Goal: Use online tool/utility: Utilize a website feature to perform a specific function

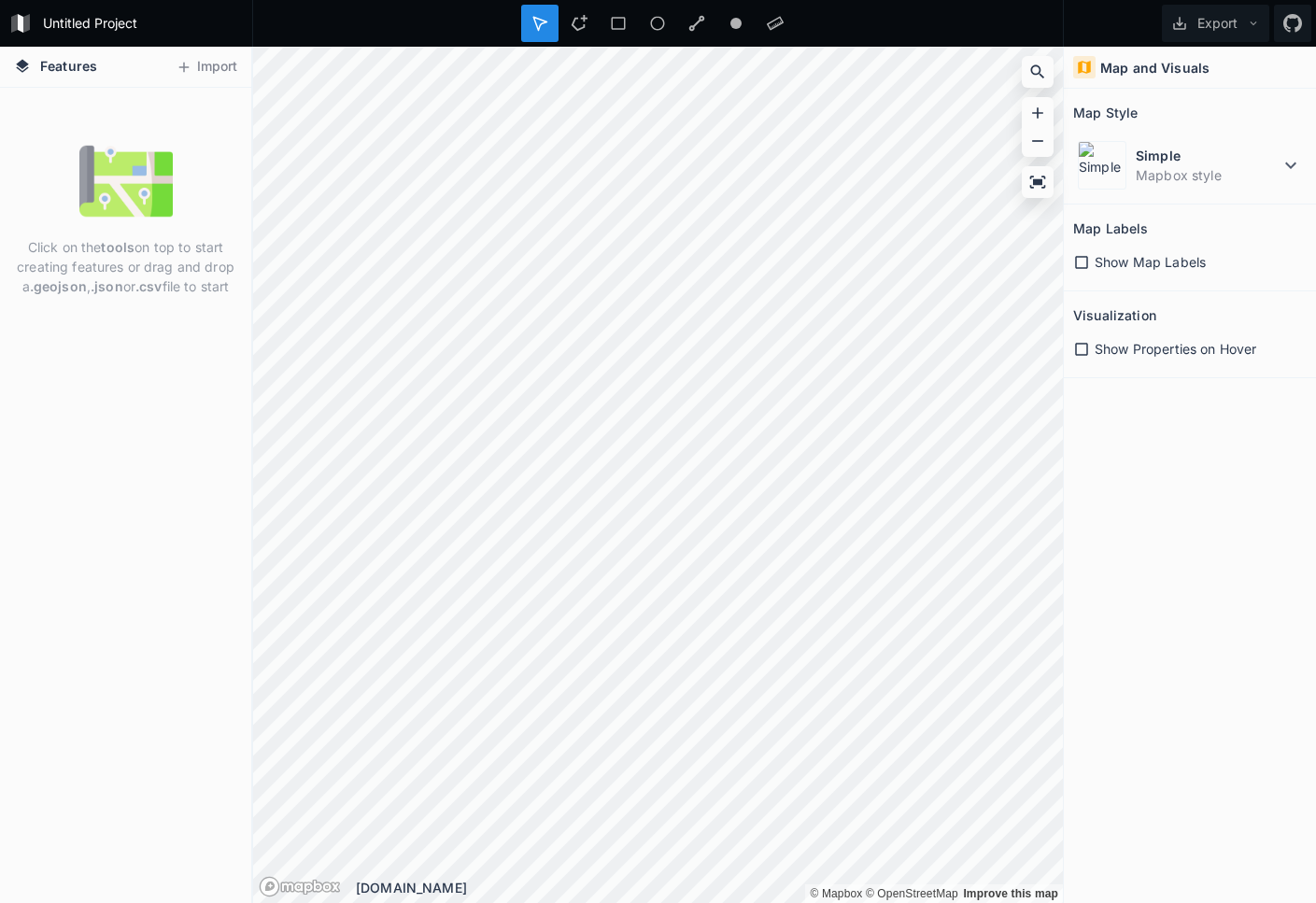
click at [158, 40] on div "Untitled Project" at bounding box center [126, 23] width 252 height 47
click at [200, 83] on div "Features Import" at bounding box center [125, 67] width 251 height 41
click at [199, 70] on button "Import" at bounding box center [207, 66] width 81 height 30
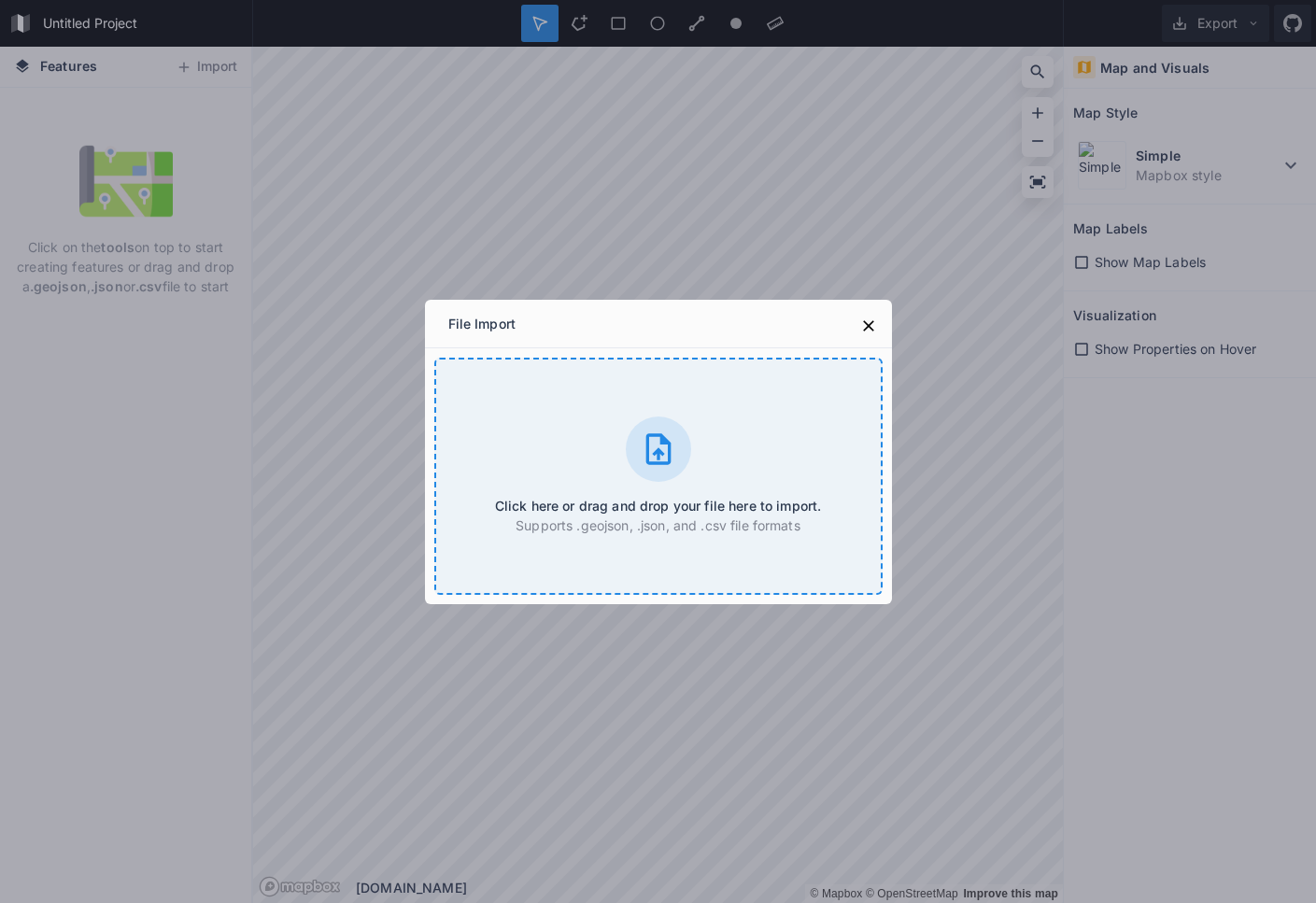
click at [540, 400] on div "Click here or drag and drop your file here to import. Supports .geojson, .json,…" at bounding box center [658, 476] width 448 height 238
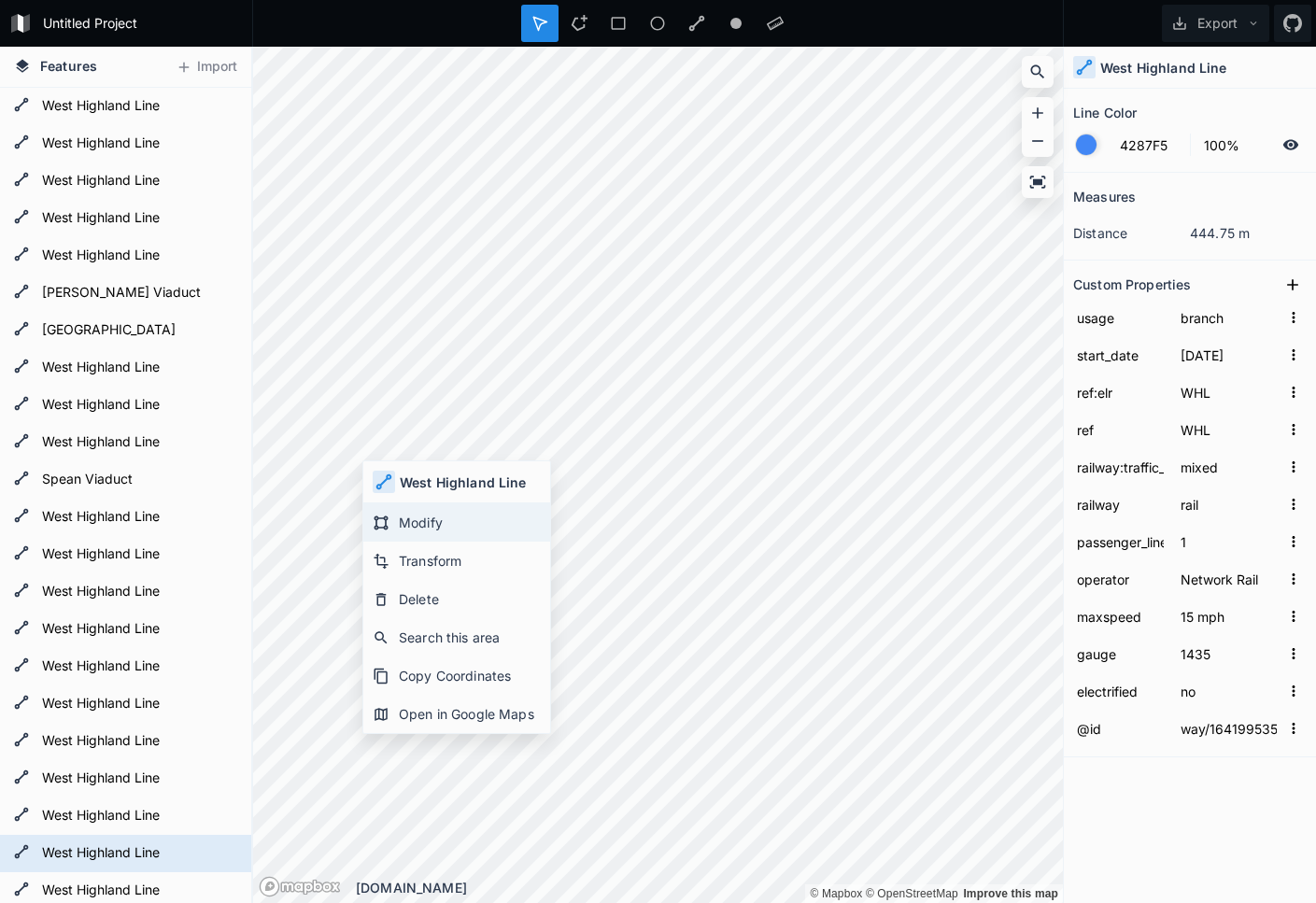
click at [419, 523] on div "Modify" at bounding box center [457, 523] width 186 height 38
click at [415, 566] on div "Transform" at bounding box center [450, 563] width 186 height 38
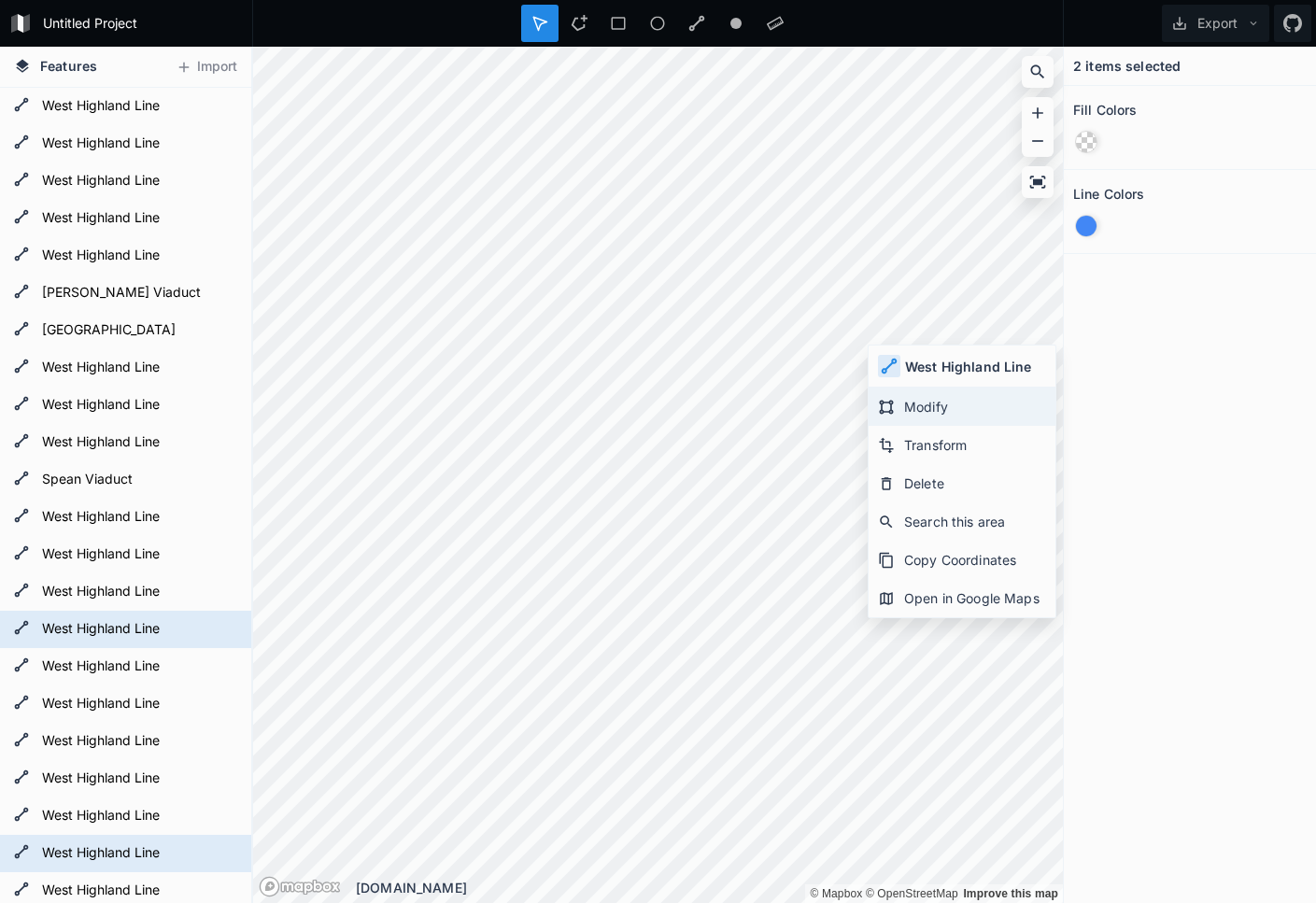
click at [938, 407] on div "Modify" at bounding box center [961, 407] width 186 height 38
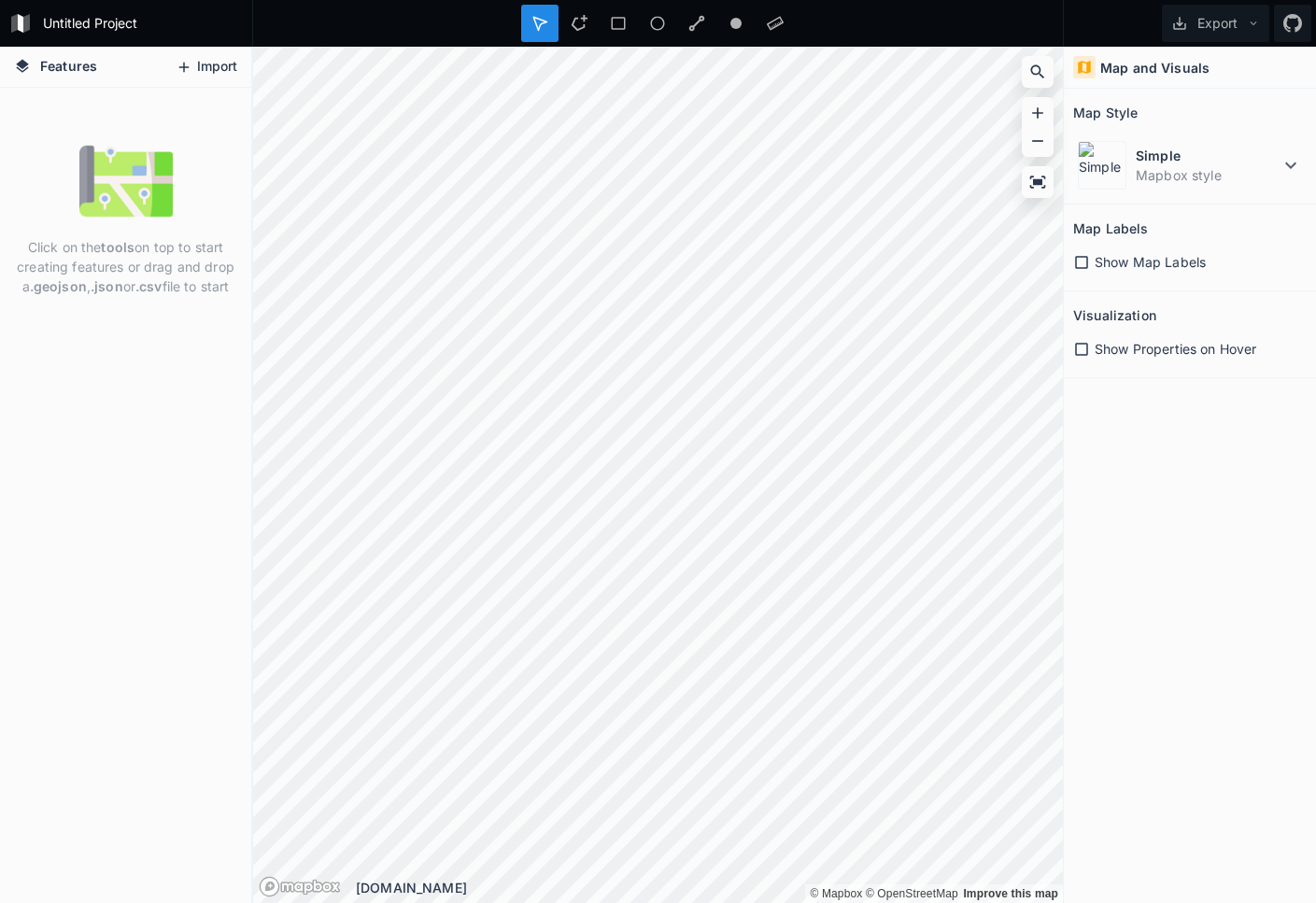
click at [204, 61] on button "Import" at bounding box center [207, 66] width 81 height 30
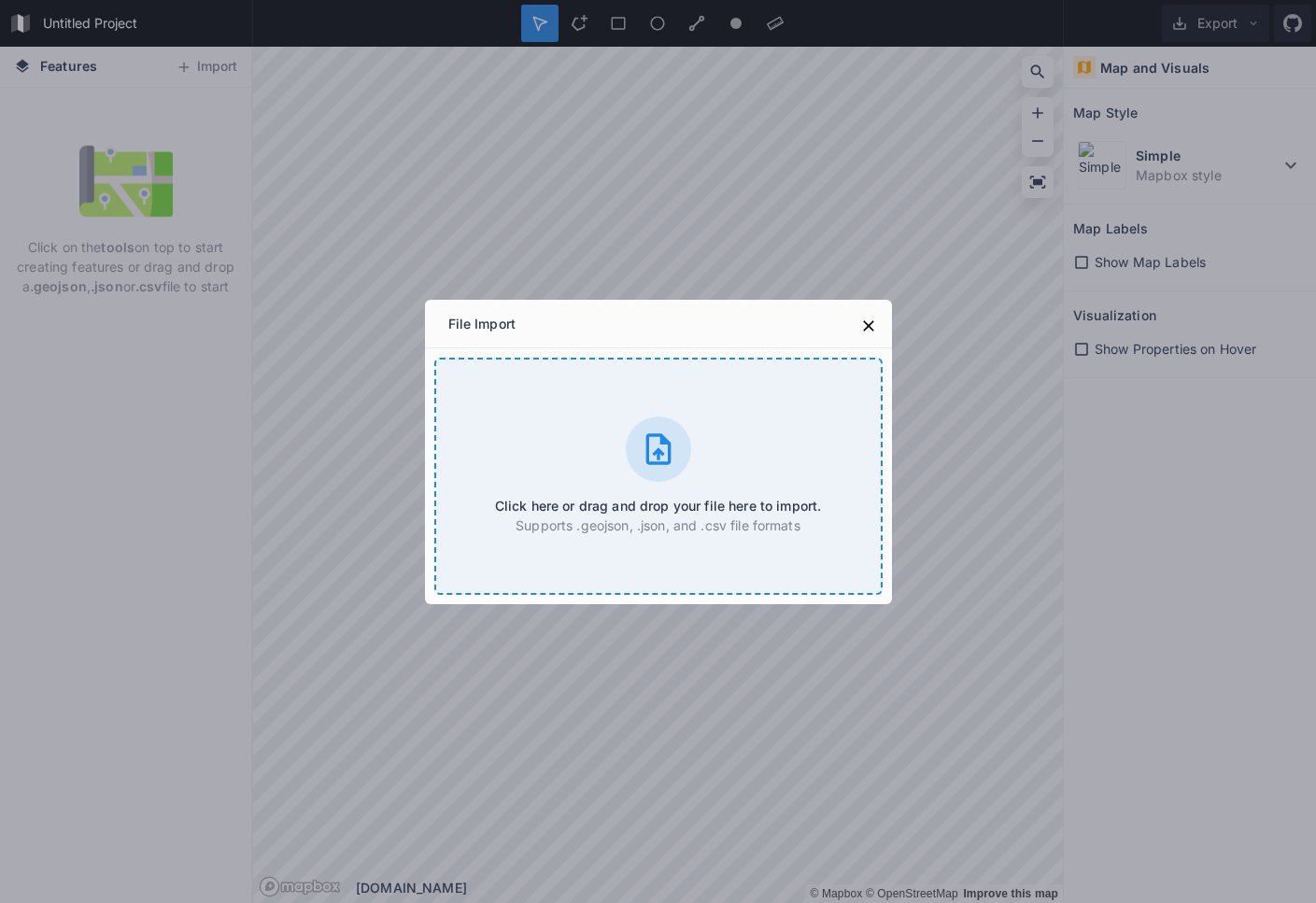
click at [591, 465] on div "Click here or drag and drop your file here to import. Supports .geojson, .json,…" at bounding box center [658, 476] width 448 height 238
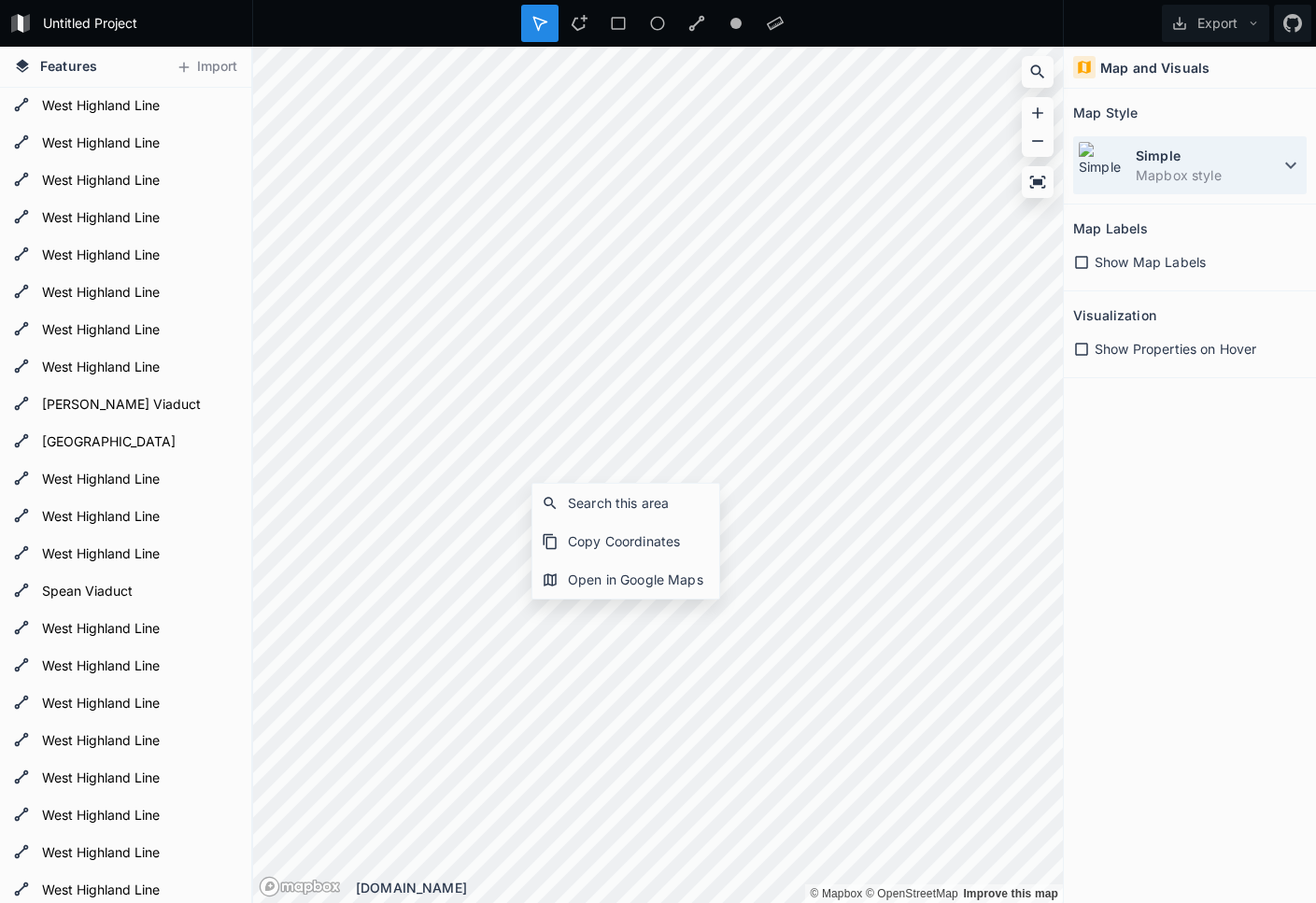
click at [1292, 168] on icon at bounding box center [1290, 164] width 22 height 22
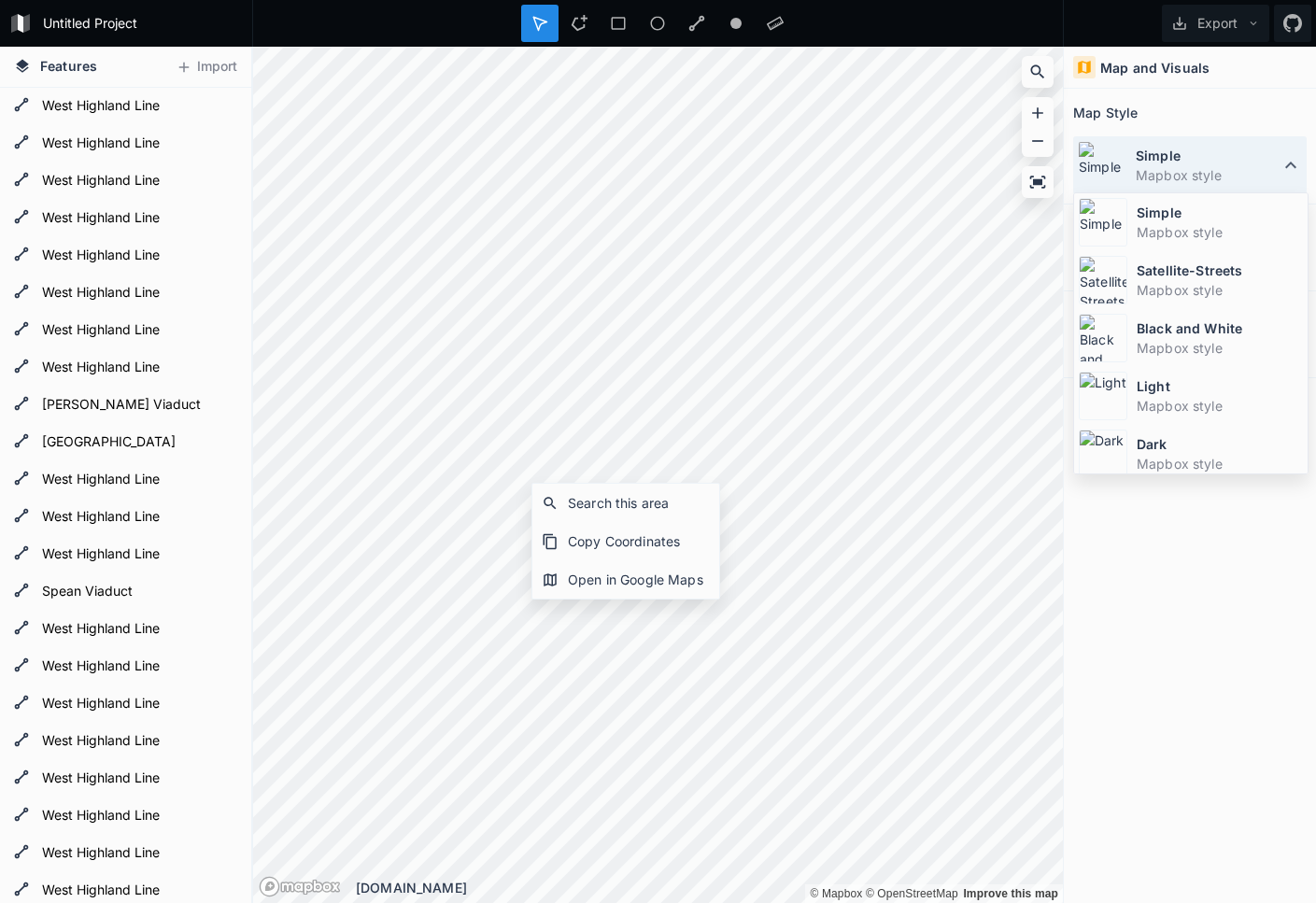
click at [1292, 168] on icon at bounding box center [1290, 164] width 22 height 22
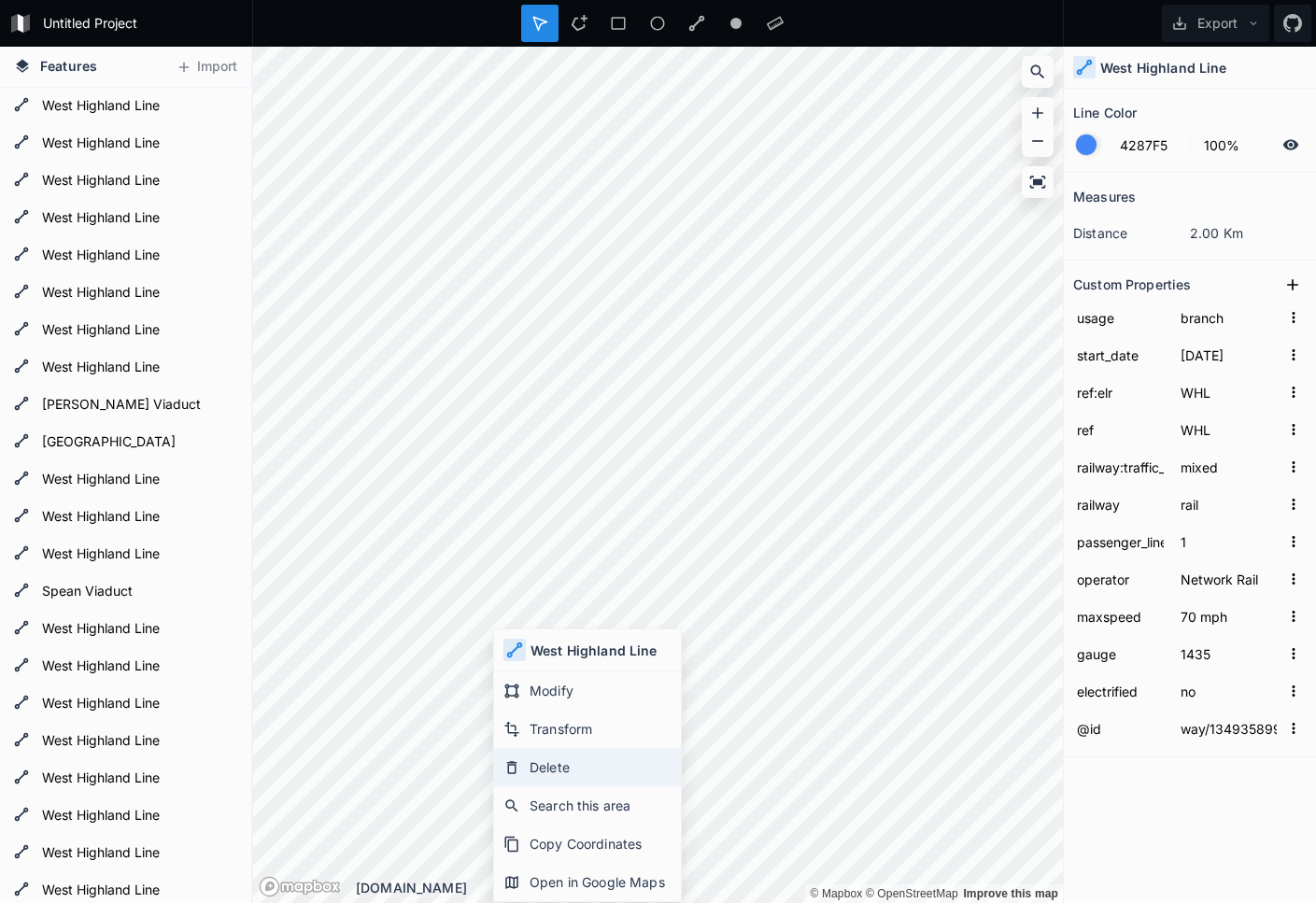
click at [563, 770] on div "Delete" at bounding box center [587, 767] width 186 height 38
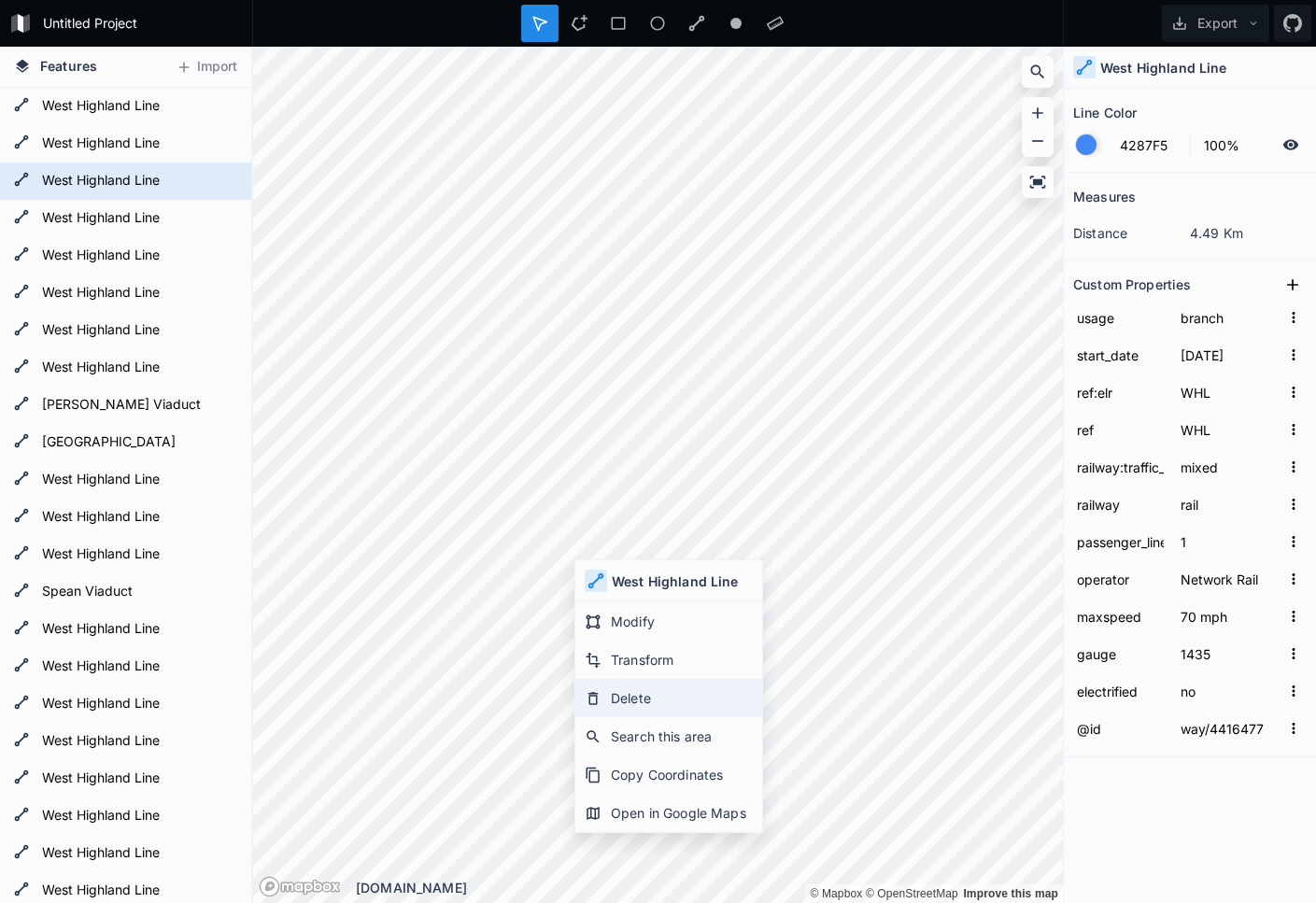
click at [638, 701] on div "Delete" at bounding box center [668, 698] width 186 height 38
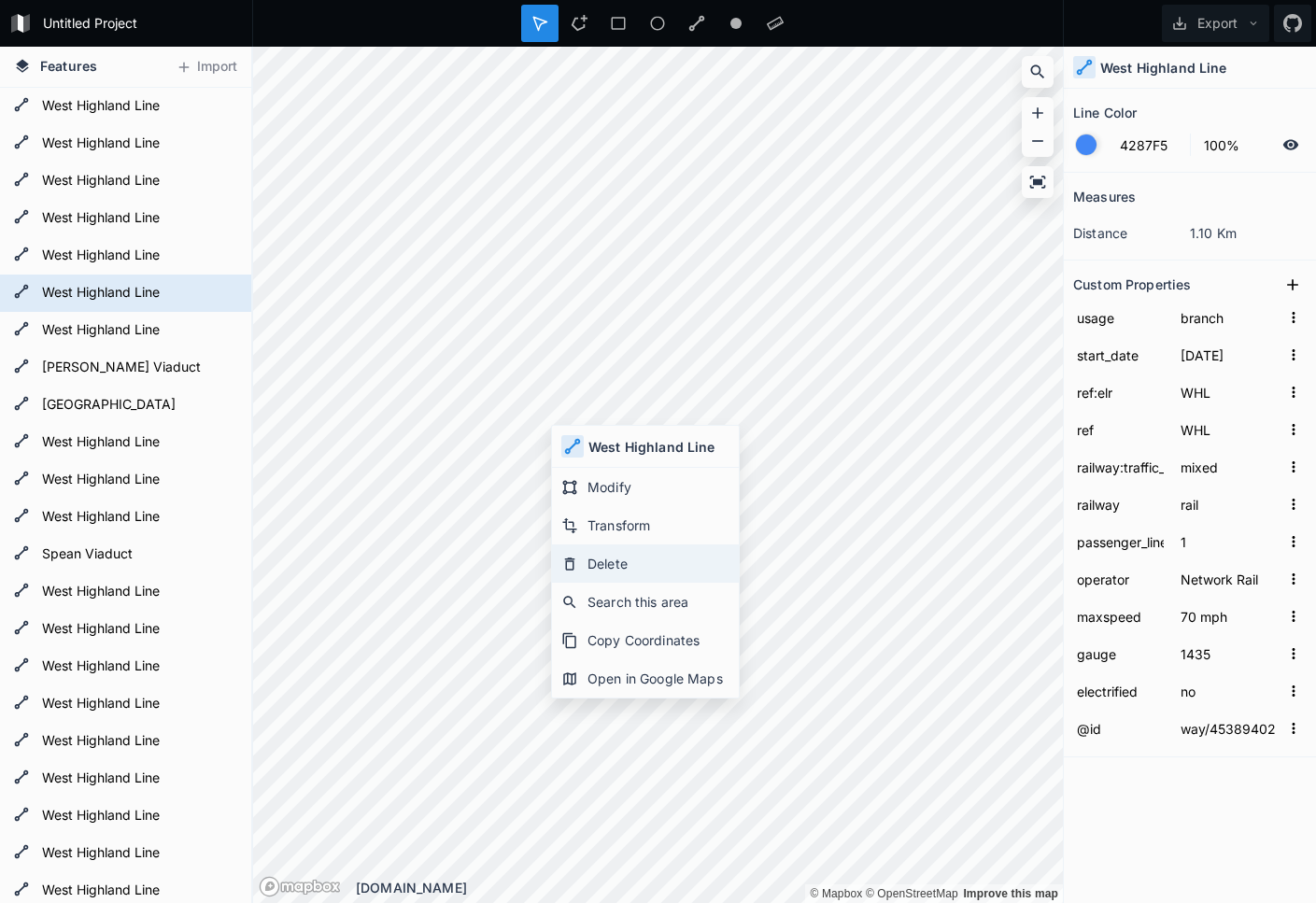
click at [624, 562] on div "Delete" at bounding box center [645, 564] width 186 height 38
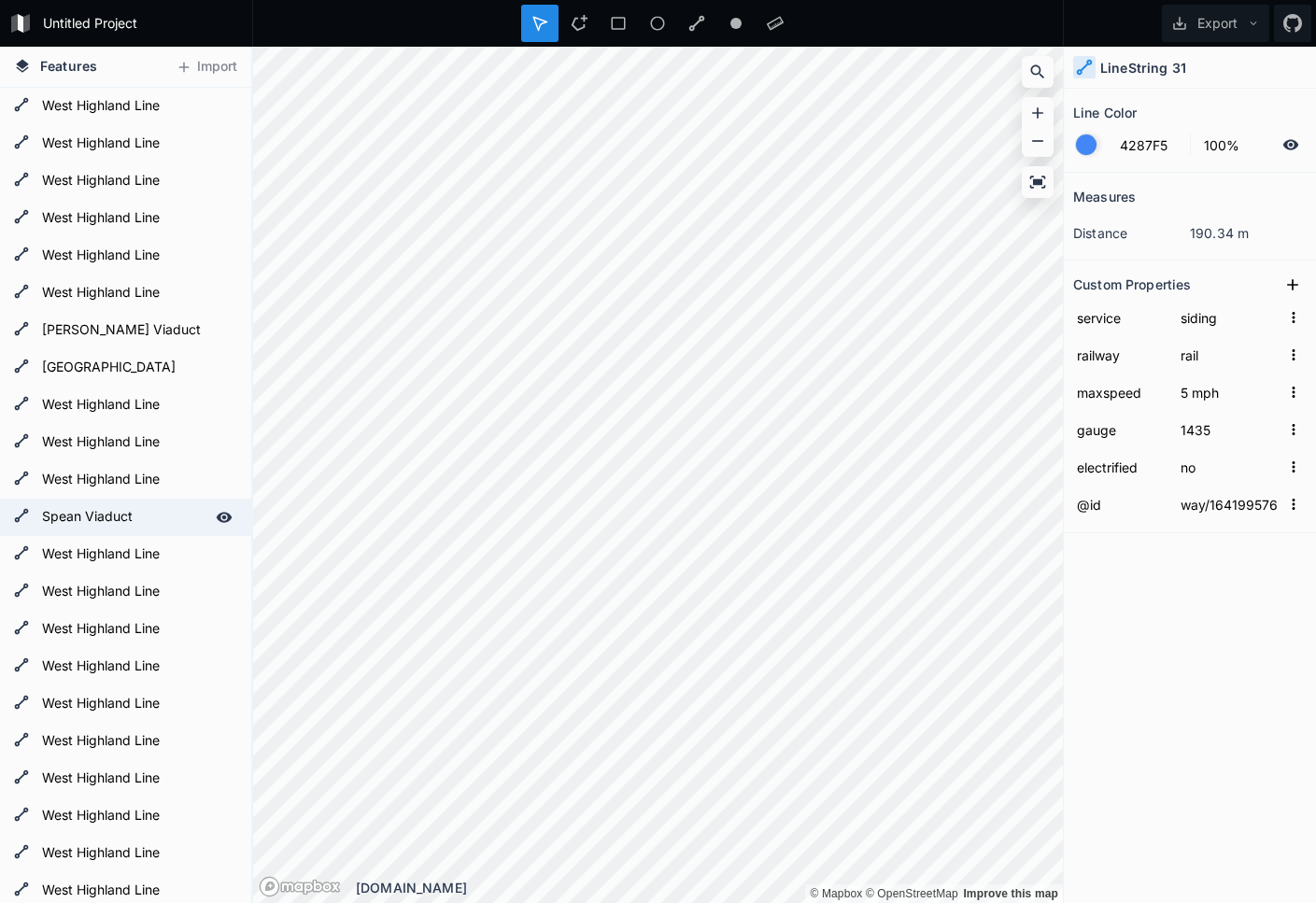
click at [233, 512] on div "Features Import LineString 29 LineString 28 LineString 27 LineString 26 West Hi…" at bounding box center [658, 475] width 1316 height 857
